Goal: Task Accomplishment & Management: Use online tool/utility

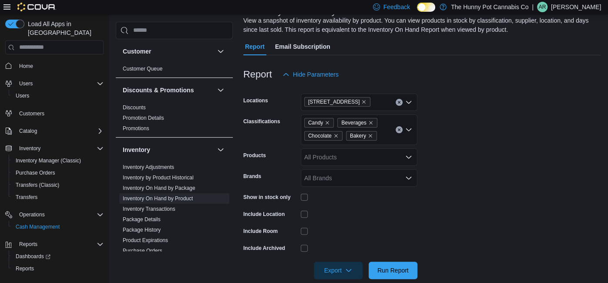
scroll to position [65, 0]
click at [327, 122] on icon "Remove Candy from selection in this group" at bounding box center [327, 122] width 3 height 3
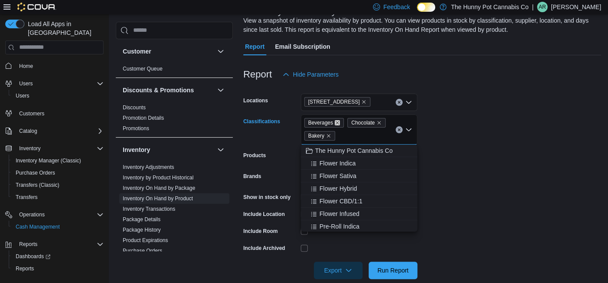
click at [338, 122] on icon "Remove Beverages from selection in this group" at bounding box center [337, 122] width 5 height 5
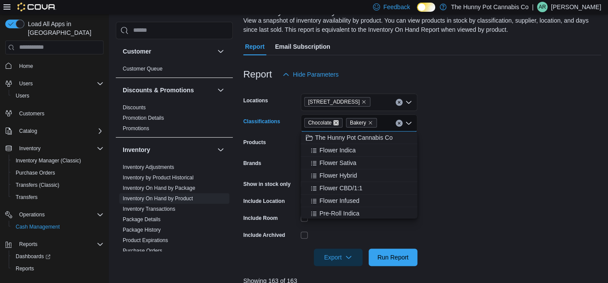
click at [338, 122] on icon "Remove Chocolate from selection in this group" at bounding box center [336, 122] width 5 height 5
click at [328, 122] on icon "Remove Bakery from selection in this group" at bounding box center [328, 122] width 5 height 5
click at [323, 123] on div "All Classifications Combo box. Selected. Combo box input. All Classifications. …" at bounding box center [359, 123] width 117 height 17
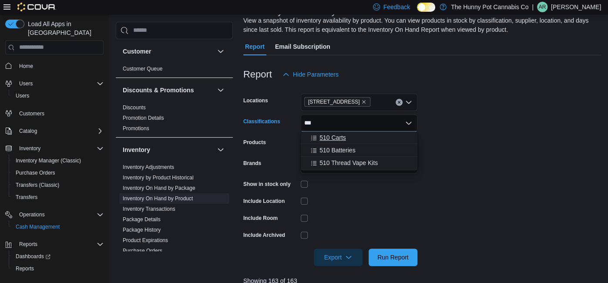
type input "***"
click at [324, 136] on span "510 Carts" at bounding box center [333, 137] width 27 height 9
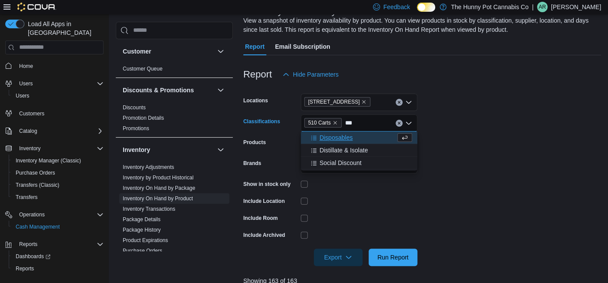
type input "***"
click at [329, 138] on span "Disposables" at bounding box center [336, 137] width 33 height 9
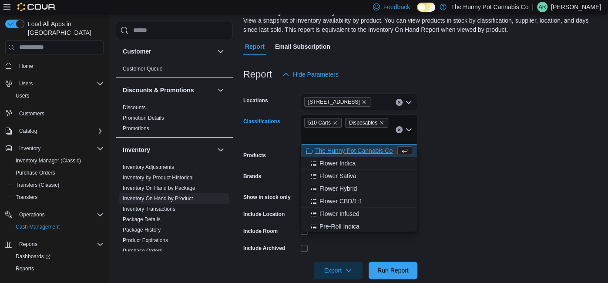
click at [484, 126] on form "Locations [STREET_ADDRESS] Carts Disposables Combo box. Selected. 510 Carts, Di…" at bounding box center [422, 181] width 358 height 196
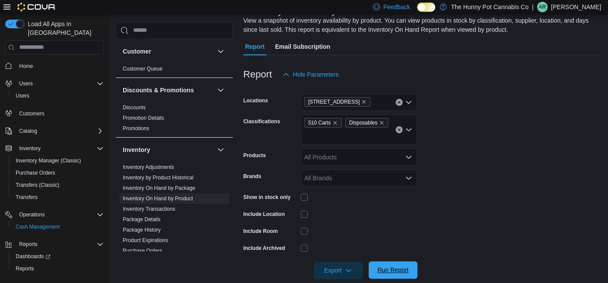
click at [384, 266] on span "Run Report" at bounding box center [393, 270] width 31 height 9
click at [344, 268] on span "Export" at bounding box center [338, 269] width 38 height 17
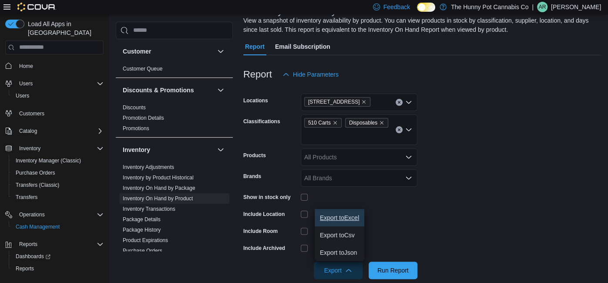
click at [334, 220] on span "Export to Excel" at bounding box center [339, 217] width 39 height 7
